Goal: Information Seeking & Learning: Learn about a topic

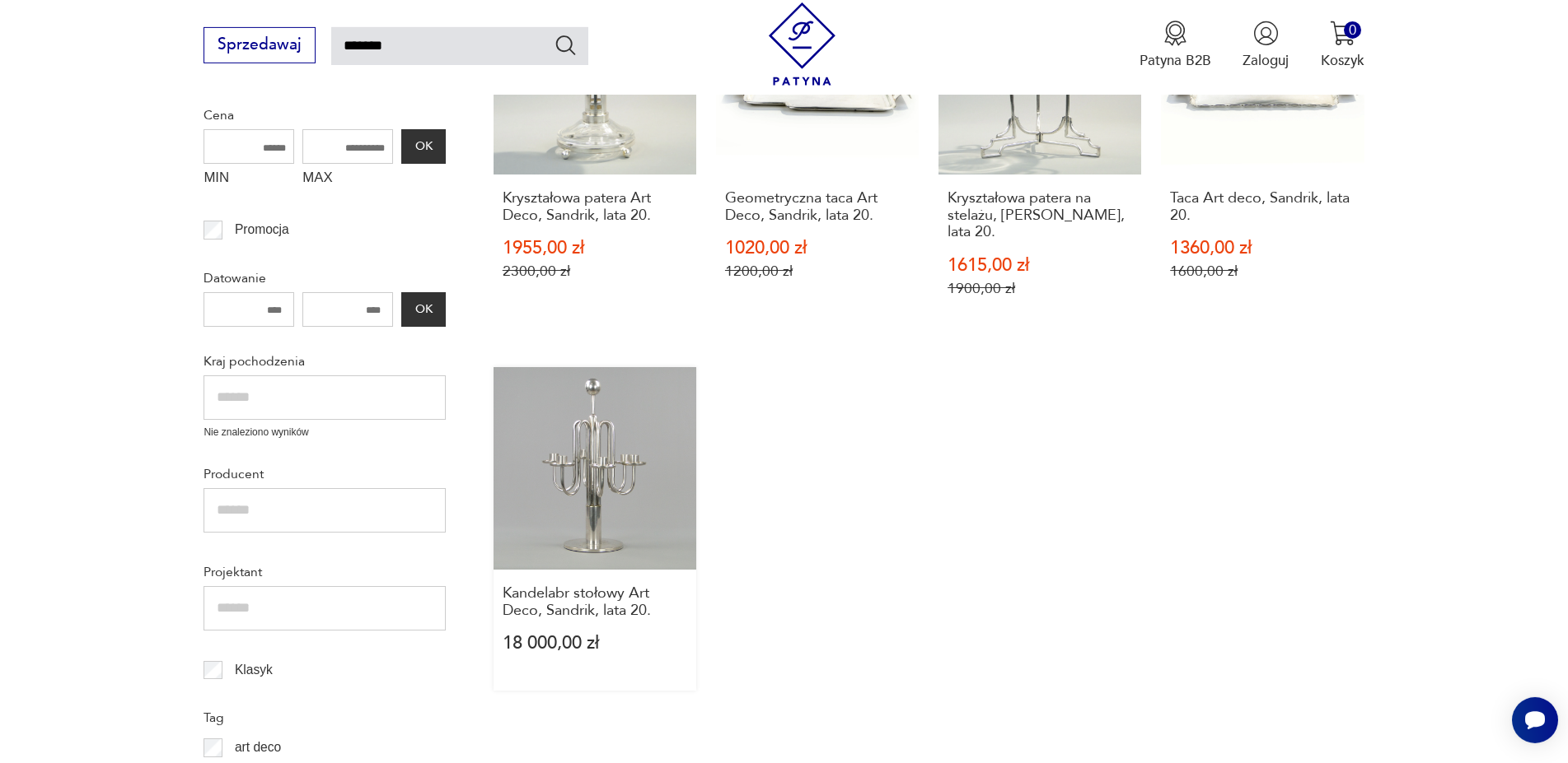
click at [603, 464] on link "Kandelabr stołowy Art Deco, Sandrik, lata 20. 18 000,00 zł" at bounding box center [595, 529] width 203 height 324
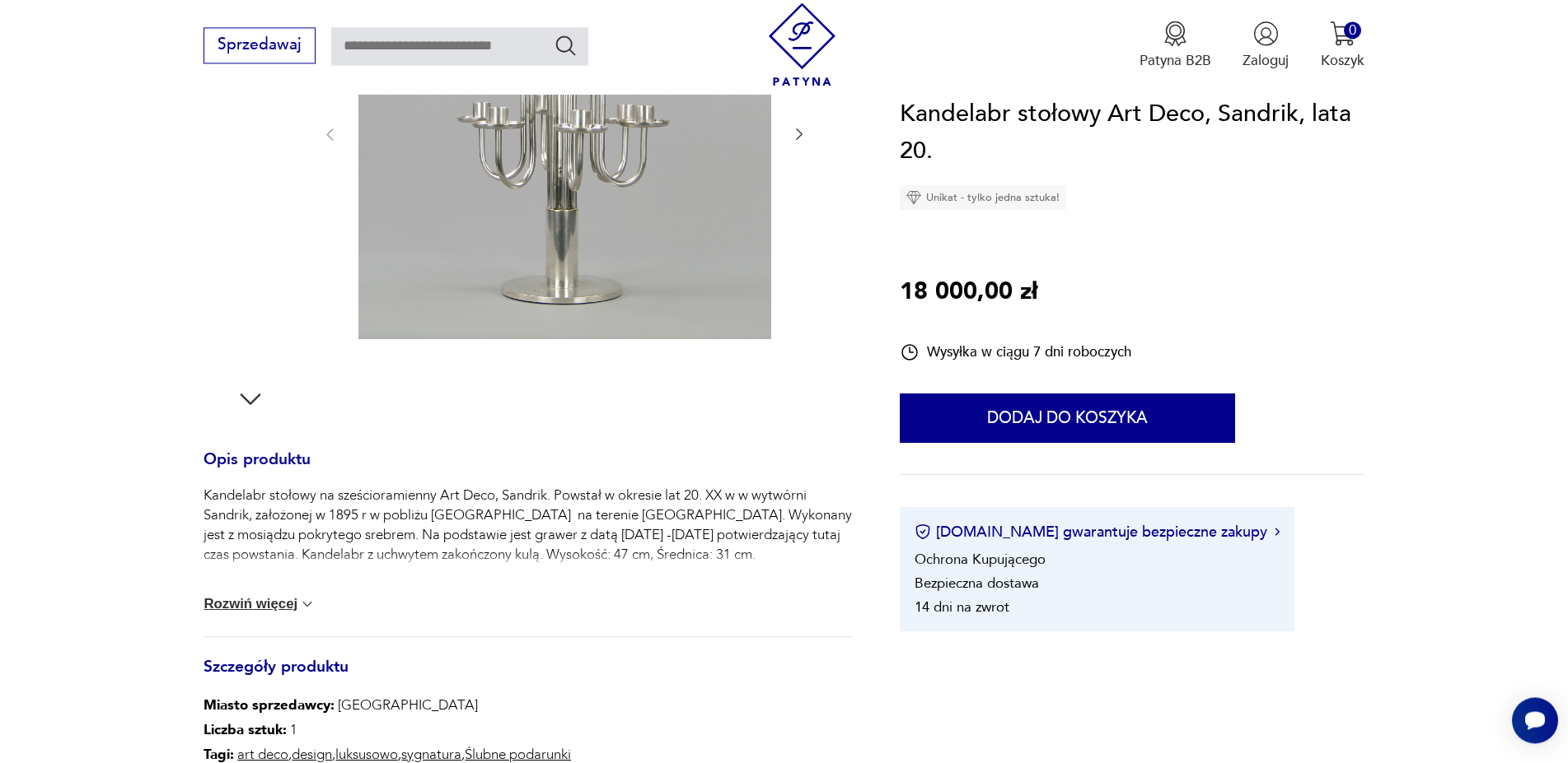
scroll to position [504, 0]
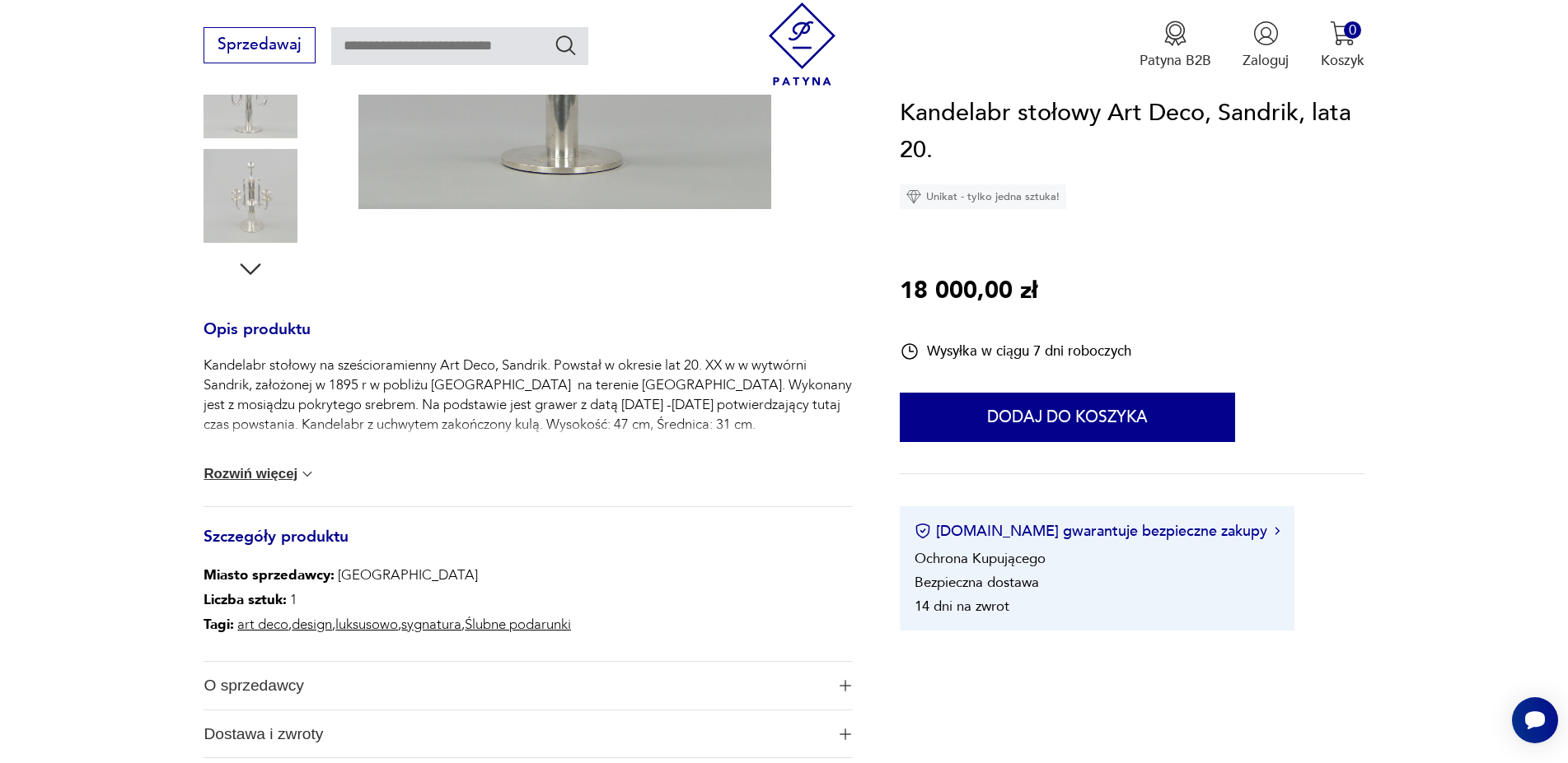
click at [202, 364] on section "Opis produktu Kandelabr stołowy na sześcioramienny Art Deco, Sandrik. Powstał w…" at bounding box center [784, 301] width 1568 height 1010
click at [203, 364] on section "Opis produktu Kandelabr stołowy na sześcioramienny Art Deco, Sandrik. Powstał w…" at bounding box center [784, 301] width 1568 height 1010
click at [205, 337] on h3 "Opis produktu" at bounding box center [528, 340] width 648 height 33
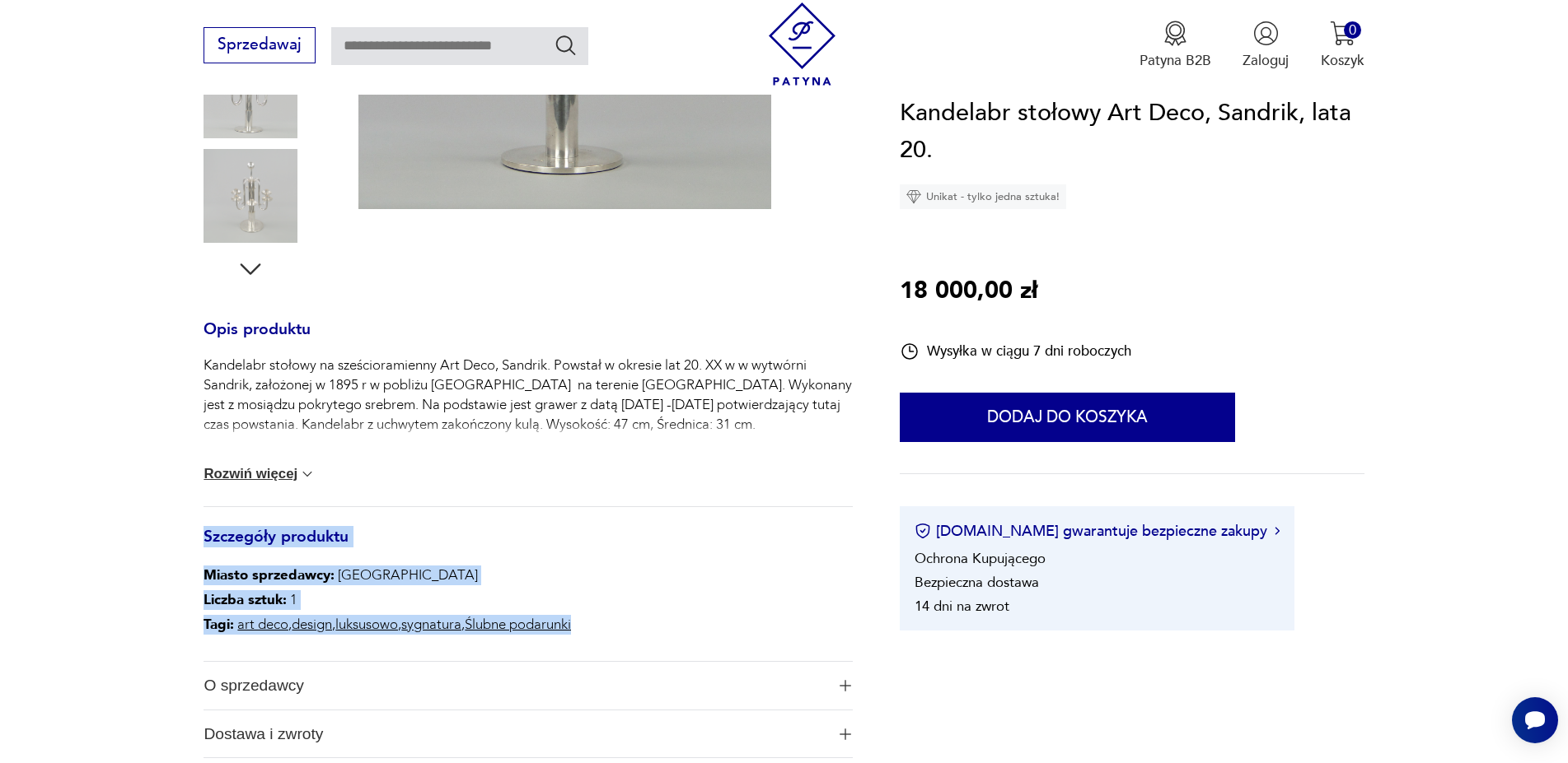
drag, startPoint x: 205, startPoint y: 331, endPoint x: 763, endPoint y: 625, distance: 630.7
click at [763, 625] on div "Opis produktu Kandelabr stołowy na sześcioramienny Art Deco, Sandrik. Powstał w…" at bounding box center [528, 542] width 648 height 435
copy div "Szczegóły produktu Miasto sprzedawcy : Kraków Liczba sztuk: 1 Tagi: art deco , …"
